Goal: Task Accomplishment & Management: Manage account settings

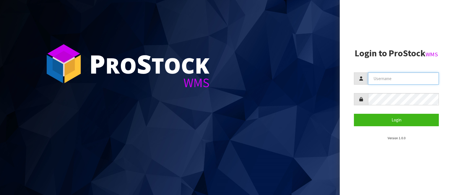
click at [391, 78] on input "text" at bounding box center [403, 78] width 71 height 12
type input "PACIFICBIOLOGICS"
click at [354, 114] on button "Login" at bounding box center [396, 120] width 85 height 12
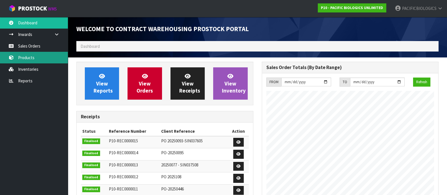
scroll to position [249, 185]
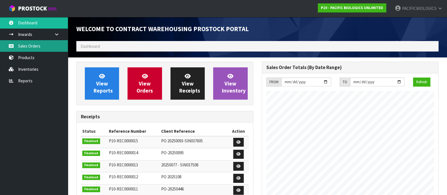
click at [35, 47] on link "Sales Orders" at bounding box center [34, 46] width 68 height 12
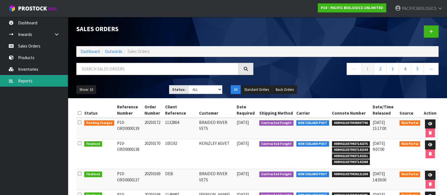
click at [35, 82] on link "Reports" at bounding box center [34, 81] width 68 height 12
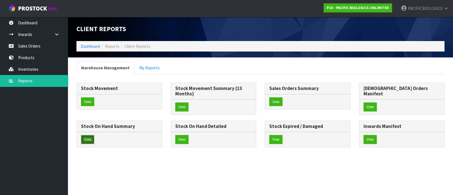
click at [94, 135] on button "View" at bounding box center [87, 139] width 13 height 9
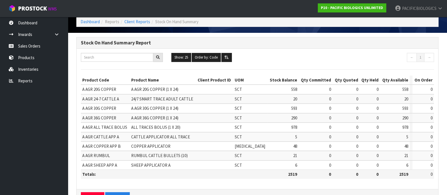
scroll to position [42, 0]
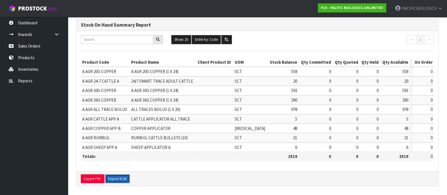
click at [116, 175] on button "Export XLSX" at bounding box center [117, 178] width 25 height 9
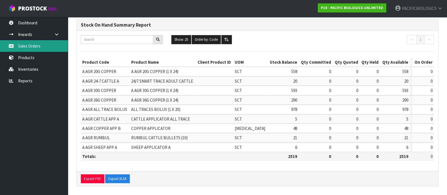
click at [18, 43] on link "Sales Orders" at bounding box center [34, 46] width 68 height 12
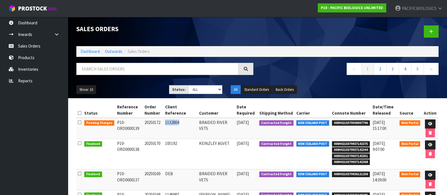
drag, startPoint x: 186, startPoint y: 120, endPoint x: 171, endPoint y: 123, distance: 14.9
click at [171, 123] on td "1132804" at bounding box center [181, 128] width 34 height 21
copy td "1132804"
drag, startPoint x: 362, startPoint y: 122, endPoint x: 328, endPoint y: 125, distance: 34.4
click at [331, 125] on td "00894210379938007796" at bounding box center [351, 128] width 41 height 21
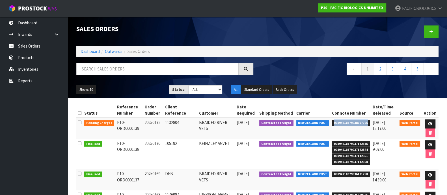
copy span "00894210379938007796"
click at [428, 121] on link at bounding box center [430, 123] width 10 height 9
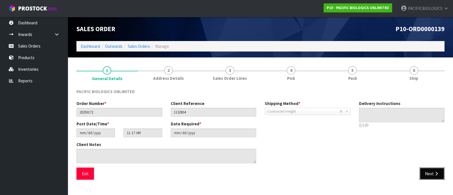
click at [427, 170] on button "Next" at bounding box center [431, 174] width 25 height 12
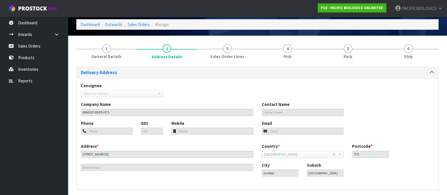
scroll to position [42, 0]
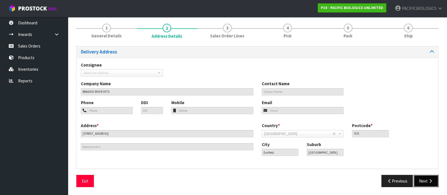
click at [425, 178] on button "Next" at bounding box center [426, 181] width 25 height 12
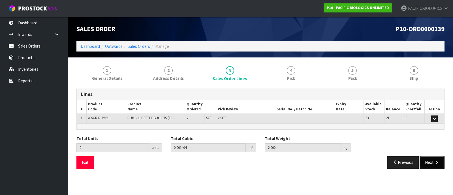
click at [427, 158] on button "Next" at bounding box center [431, 162] width 25 height 12
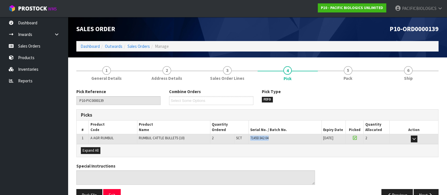
drag, startPoint x: 272, startPoint y: 136, endPoint x: 250, endPoint y: 139, distance: 22.6
click at [250, 139] on div "7145D342.04" at bounding box center [285, 138] width 70 height 5
copy span "7145D342.04"
click at [45, 44] on link "Sales Orders" at bounding box center [34, 46] width 68 height 12
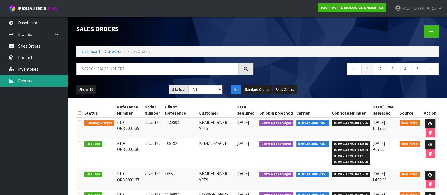
click at [30, 80] on link "Reports" at bounding box center [34, 81] width 68 height 12
